Goal: Communication & Community: Ask a question

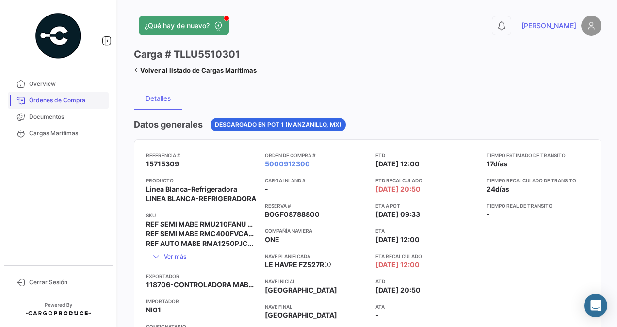
click at [65, 99] on span "Órdenes de Compra" at bounding box center [67, 100] width 76 height 9
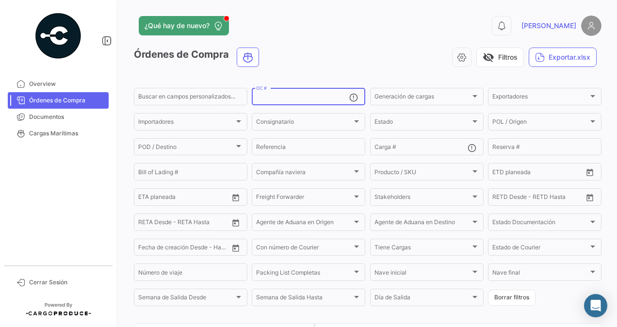
click at [287, 97] on input "OC #" at bounding box center [302, 98] width 93 height 7
paste input "917831"
type input "917831"
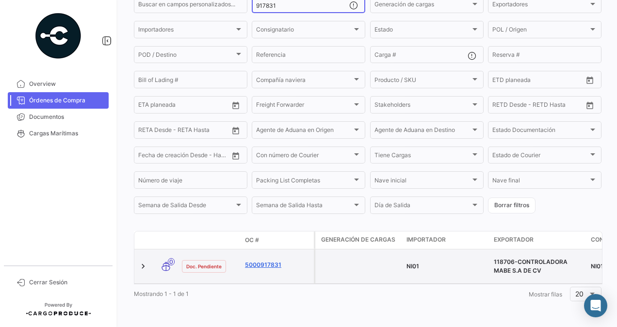
click at [275, 260] on link "5000917831" at bounding box center [277, 264] width 65 height 9
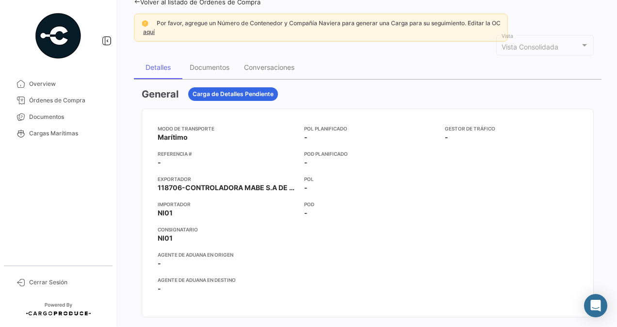
scroll to position [66, 0]
click at [219, 66] on div "Documentos" at bounding box center [210, 67] width 40 height 8
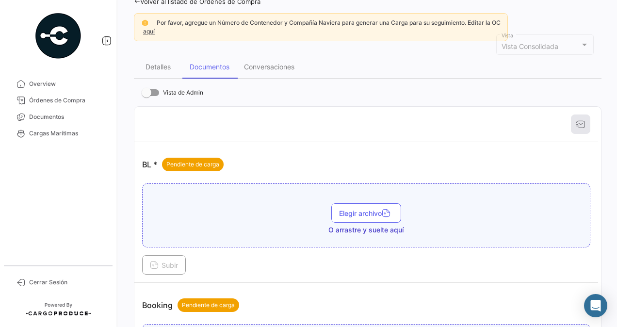
scroll to position [0, 0]
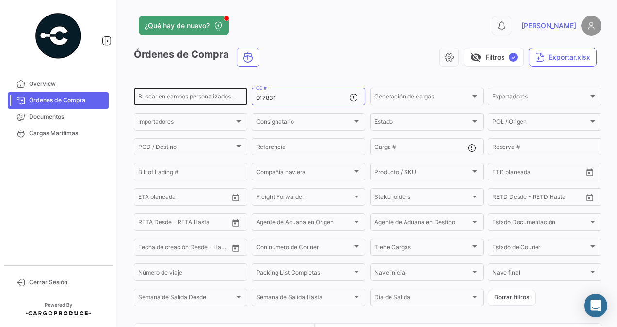
drag, startPoint x: 293, startPoint y: 97, endPoint x: 223, endPoint y: 96, distance: 69.8
click at [0, 0] on div "Buscar en campos personalizados... 917831 OC # Generación de cargas Generación …" at bounding box center [0, 0] width 0 height 0
paste input "911819"
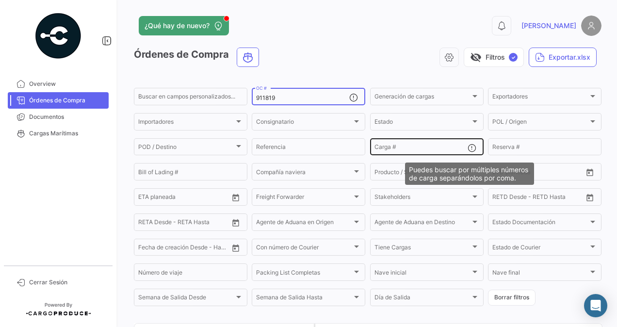
scroll to position [102, 0]
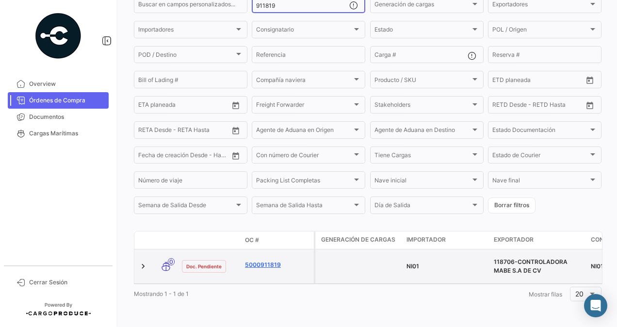
type input "911819"
click at [268, 260] on link "5000911819" at bounding box center [277, 264] width 65 height 9
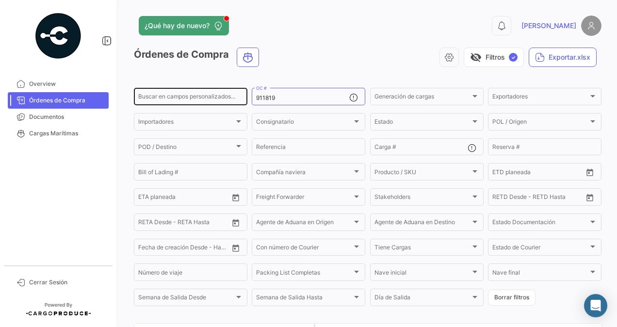
drag, startPoint x: 285, startPoint y: 102, endPoint x: 220, endPoint y: 95, distance: 65.3
click at [0, 0] on div "Buscar en campos personalizados... 911819 OC # Generación de cargas Generación …" at bounding box center [0, 0] width 0 height 0
paste input "911812"
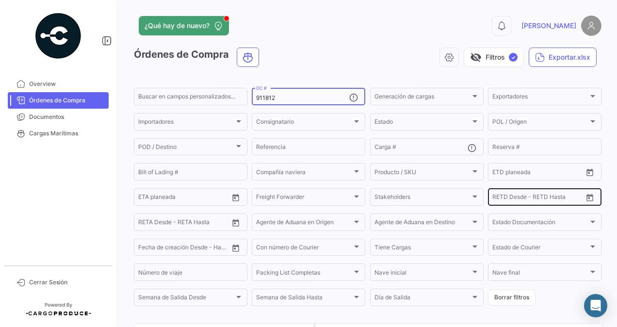
type input "911812"
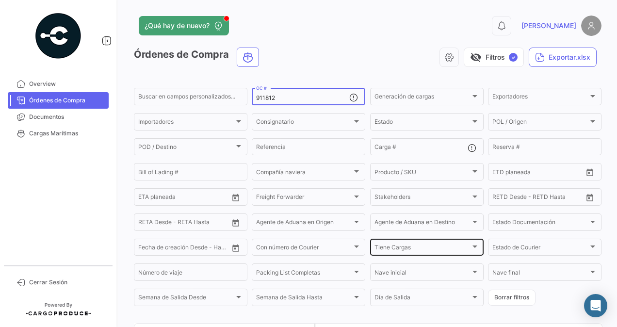
scroll to position [102, 0]
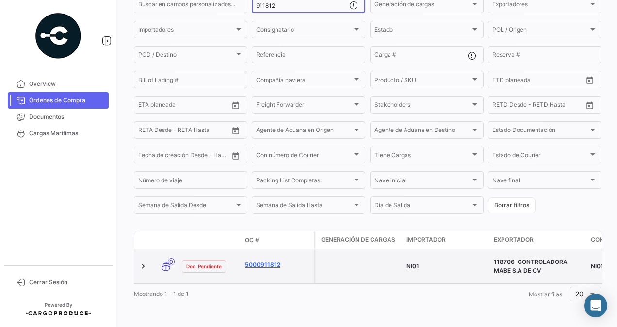
click at [274, 260] on link "5000911812" at bounding box center [277, 264] width 65 height 9
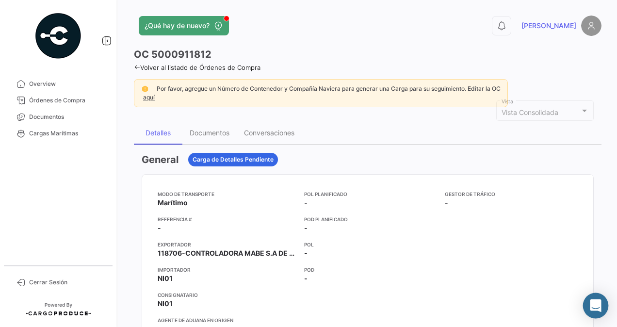
click at [597, 301] on icon "Abrir Intercom Messenger" at bounding box center [595, 305] width 11 height 13
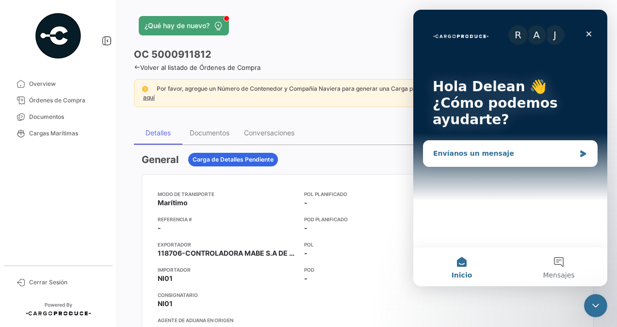
click at [517, 152] on div "Envíanos un mensaje" at bounding box center [504, 153] width 142 height 10
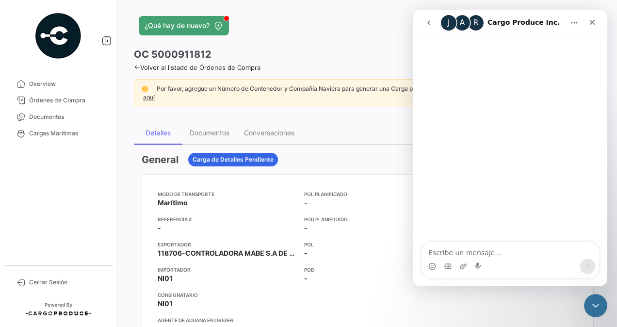
click at [484, 252] on textarea "Escribe un mensaje..." at bounding box center [510, 250] width 178 height 16
type textarea "Buenas tardes, gusto en saludarles"
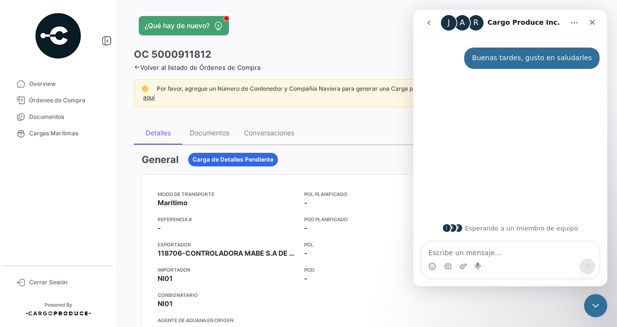
click at [492, 251] on textarea "Escribe un mensaje..." at bounding box center [510, 250] width 178 height 16
type textarea "M"
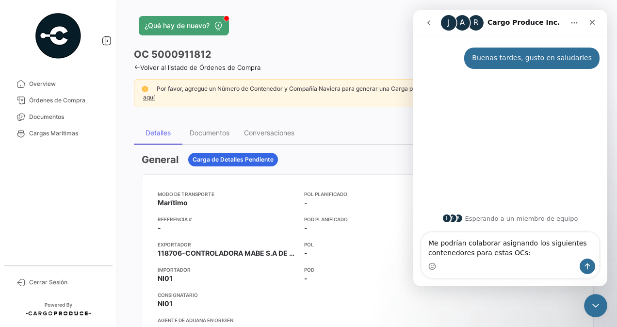
type textarea "Me podrían colaborar asignando los siguientes contenedores para estas OCs:"
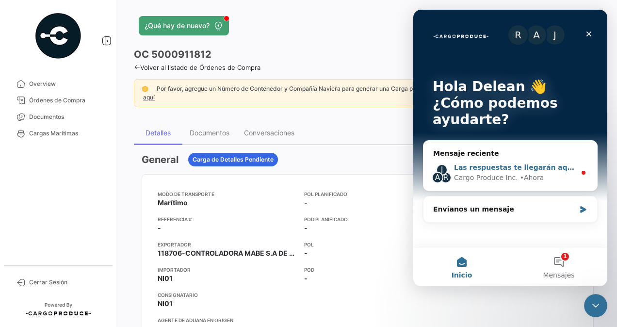
click at [469, 174] on div "Cargo Produce Inc." at bounding box center [486, 178] width 64 height 10
click at [557, 274] on span "Mensajes" at bounding box center [559, 275] width 32 height 7
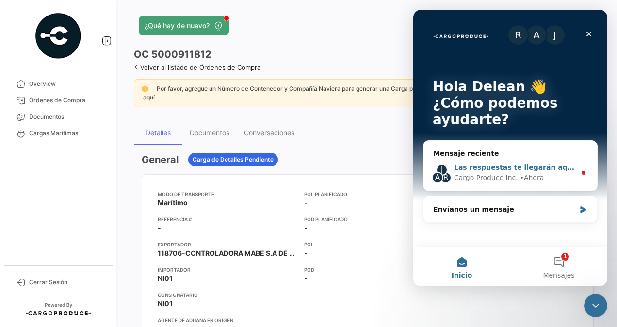
click at [477, 172] on div "Las respuestas te llegarán aquí y por correo electrónico: ✉️ [EMAIL_ADDRESS][PE…" at bounding box center [515, 167] width 122 height 10
click at [529, 173] on div "• [GEOGRAPHIC_DATA]" at bounding box center [532, 178] width 24 height 10
click at [579, 173] on div "J A R Las respuestas te llegarán aquí y por correo electrónico: ✉️ [EMAIL_ADDRE…" at bounding box center [510, 173] width 174 height 36
click at [554, 266] on button "1 Mensajes" at bounding box center [558, 266] width 97 height 39
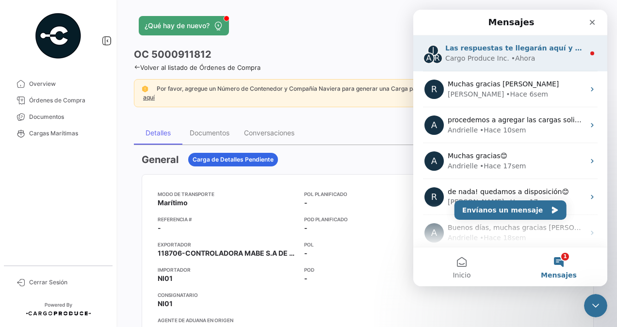
click at [501, 58] on div "Cargo Produce Inc." at bounding box center [477, 58] width 64 height 10
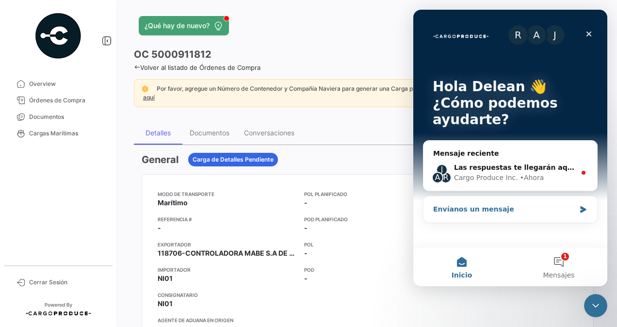
click at [485, 210] on div "Envíanos un mensaje" at bounding box center [504, 209] width 142 height 10
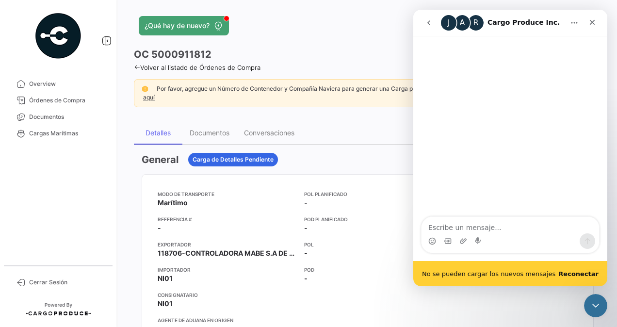
click at [577, 272] on b "Reconectar" at bounding box center [578, 273] width 40 height 7
click at [594, 303] on icon "Cerrar Intercom Messenger" at bounding box center [594, 304] width 12 height 12
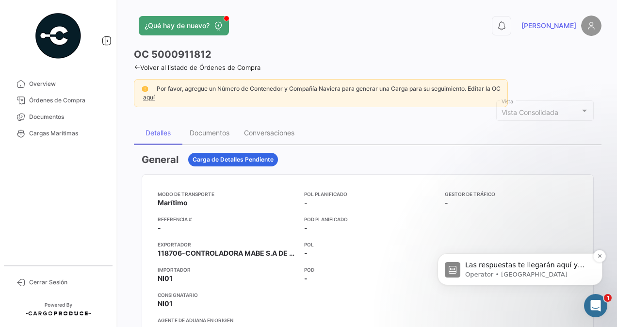
click at [532, 265] on p "Las respuestas te llegarán aquí y por correo electrónico: ✉️ [EMAIL_ADDRESS][PE…" at bounding box center [527, 265] width 125 height 10
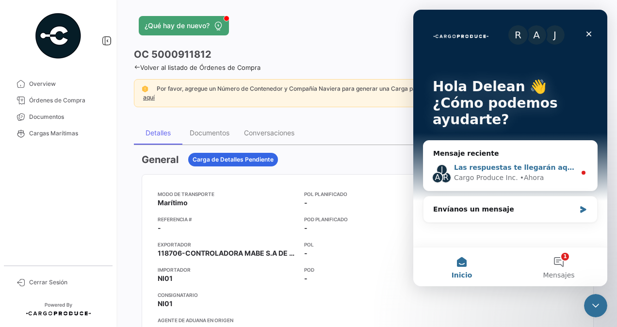
click at [522, 155] on div "J A R Las respuestas te llegarán aquí y por correo electrónico: ✉️ [EMAIL_ADDRE…" at bounding box center [510, 173] width 174 height 36
click at [563, 261] on button "1 Mensajes" at bounding box center [558, 266] width 97 height 39
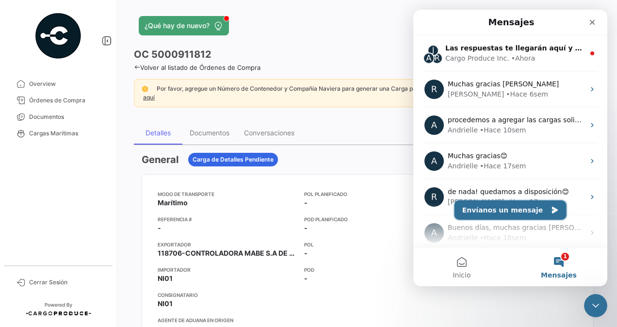
click at [501, 215] on button "Envíanos un mensaje" at bounding box center [510, 209] width 112 height 19
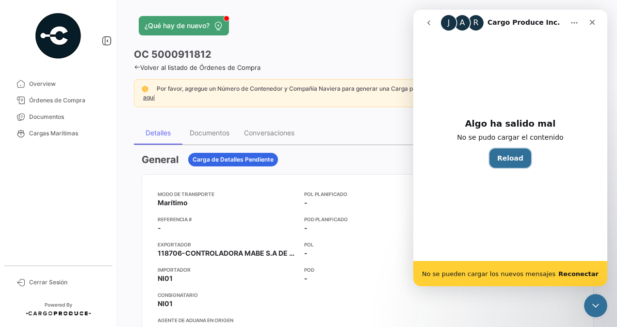
click at [502, 158] on button "Reload" at bounding box center [510, 157] width 42 height 19
